Goal: Information Seeking & Learning: Learn about a topic

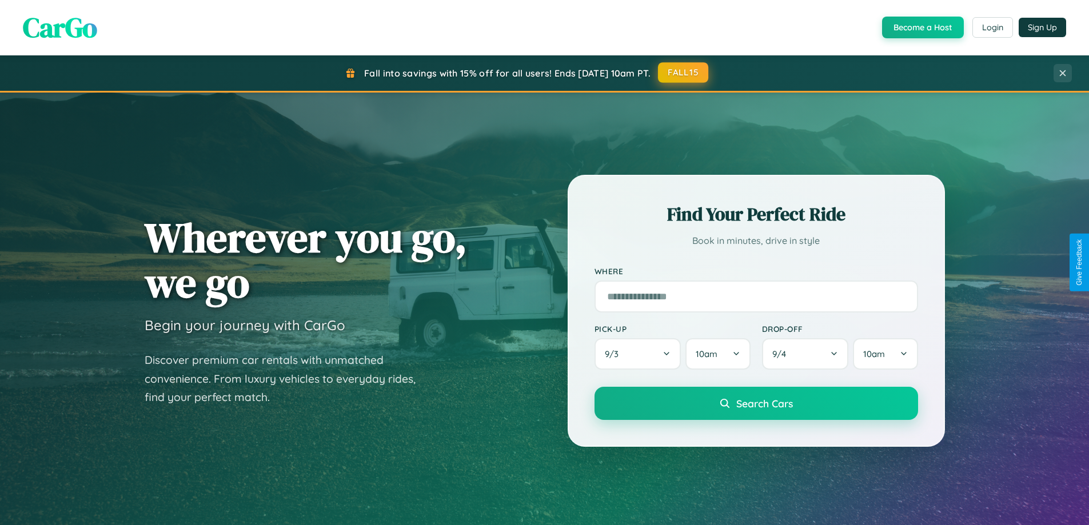
click at [684, 73] on button "FALL15" at bounding box center [683, 72] width 50 height 21
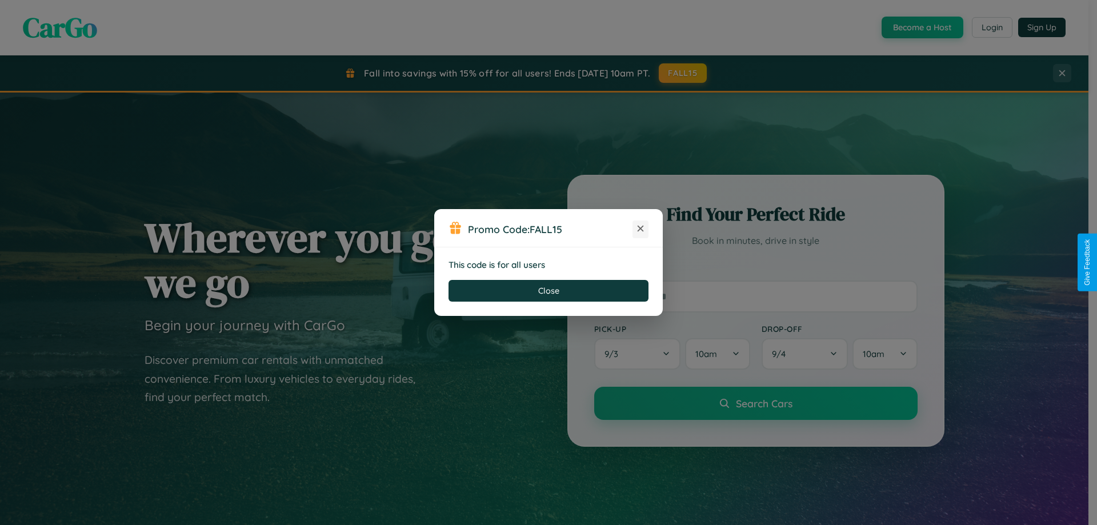
click at [641, 229] on icon at bounding box center [640, 228] width 11 height 11
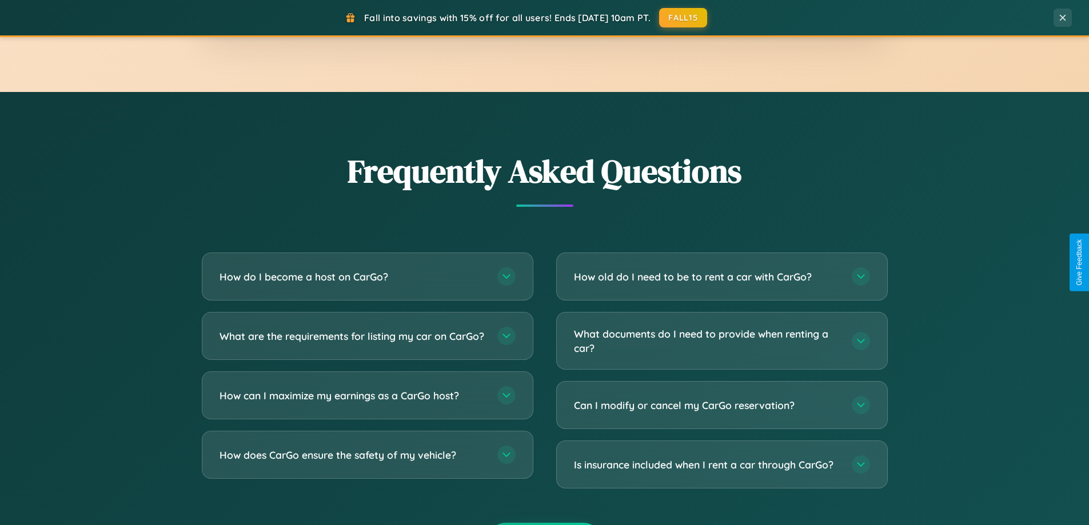
scroll to position [2199, 0]
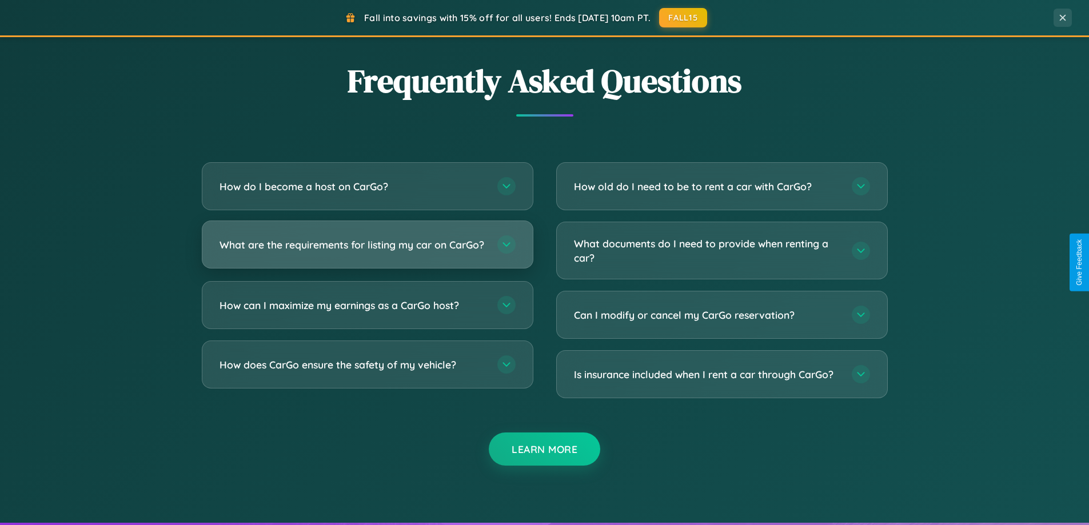
click at [367, 249] on h3 "What are the requirements for listing my car on CarGo?" at bounding box center [352, 245] width 266 height 14
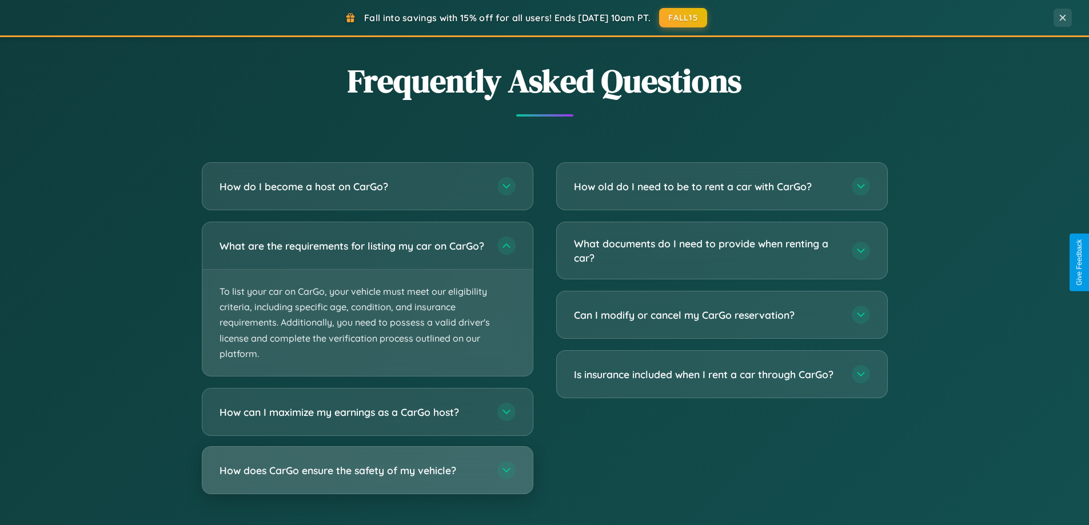
click at [367, 478] on h3 "How does CarGo ensure the safety of my vehicle?" at bounding box center [352, 471] width 266 height 14
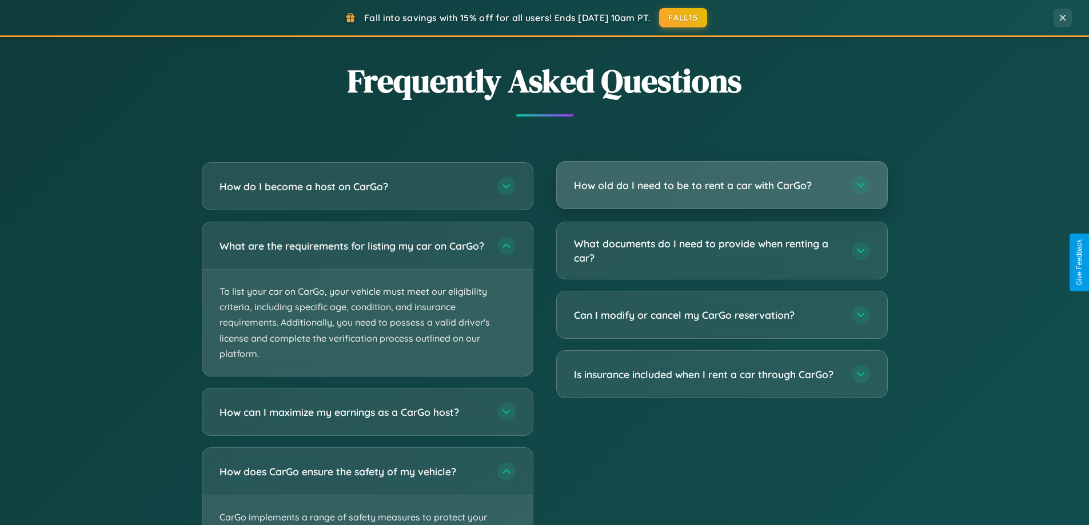
click at [721, 186] on h3 "How old do I need to be to rent a car with CarGo?" at bounding box center [707, 185] width 266 height 14
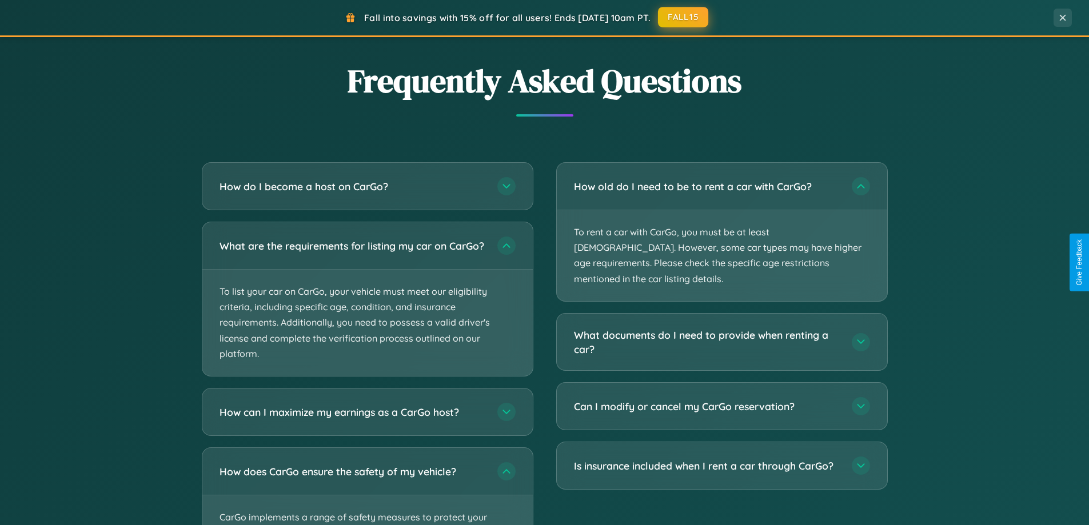
click at [684, 17] on button "FALL15" at bounding box center [683, 17] width 50 height 21
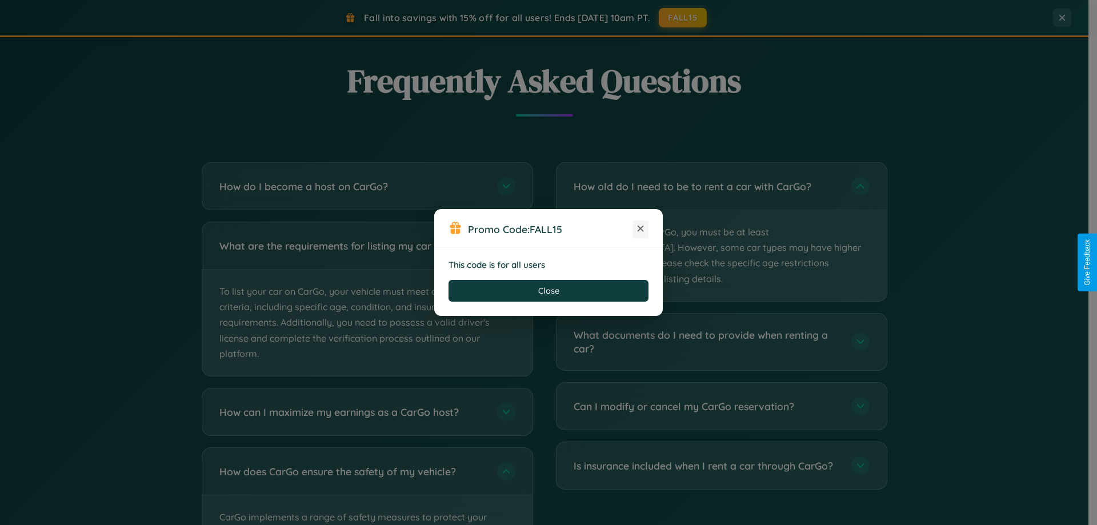
click at [641, 229] on icon at bounding box center [640, 228] width 11 height 11
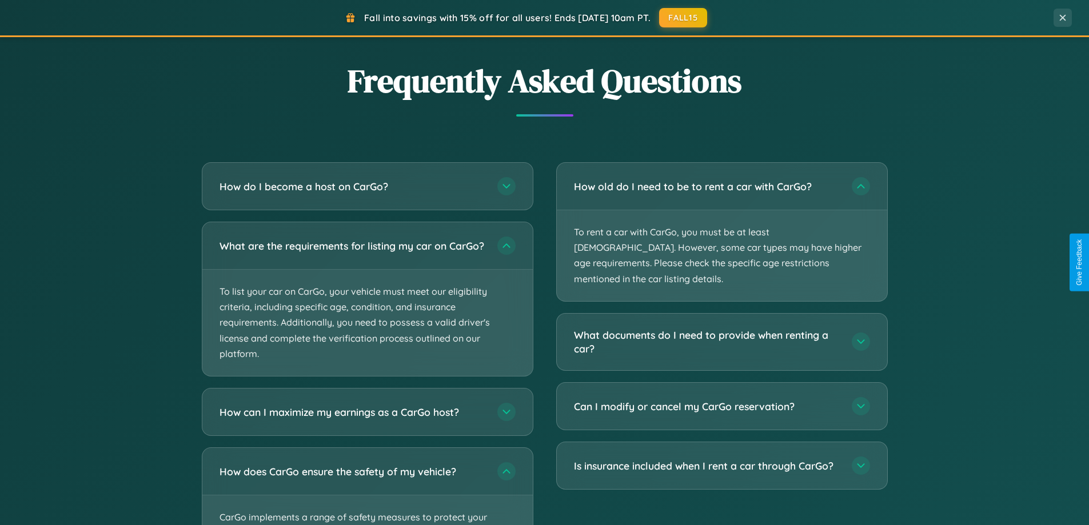
scroll to position [786, 0]
